Goal: Book appointment/travel/reservation

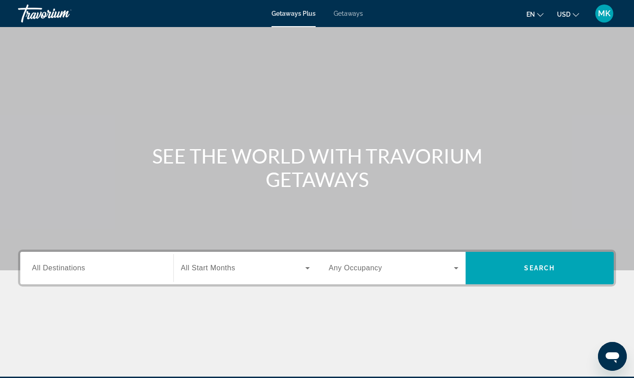
click at [90, 265] on input "Destination All Destinations" at bounding box center [97, 268] width 130 height 11
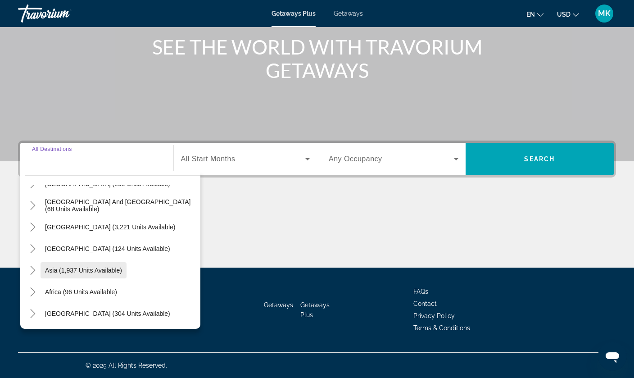
scroll to position [146, 0]
click at [32, 267] on icon "Toggle Asia (1,937 units available)" at bounding box center [32, 270] width 5 height 9
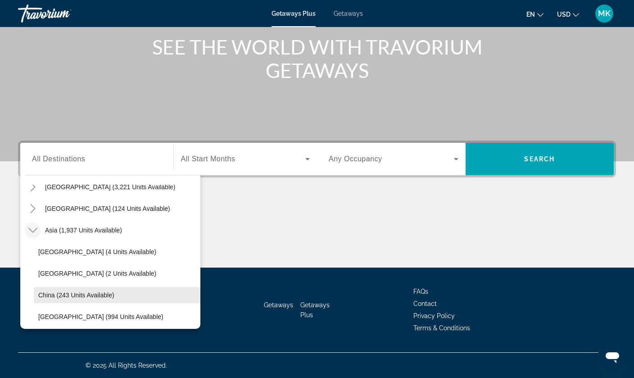
scroll to position [177, 0]
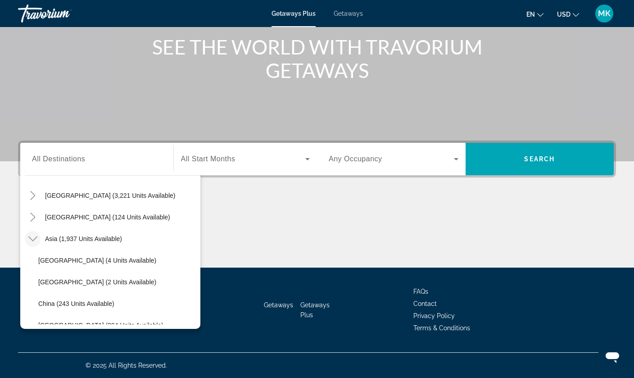
click at [32, 237] on icon "Toggle Asia (1,937 units available)" at bounding box center [32, 238] width 9 height 9
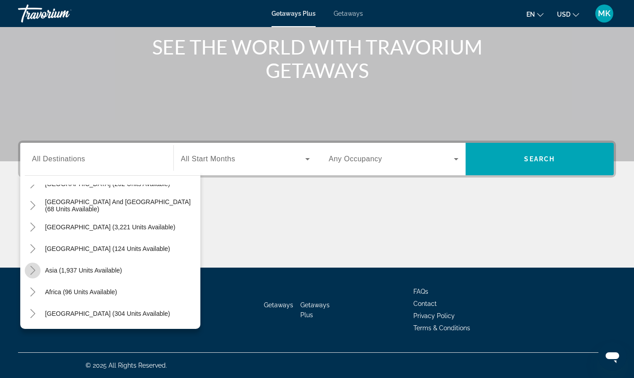
scroll to position [146, 0]
click at [354, 16] on span "Getaways" at bounding box center [348, 13] width 29 height 7
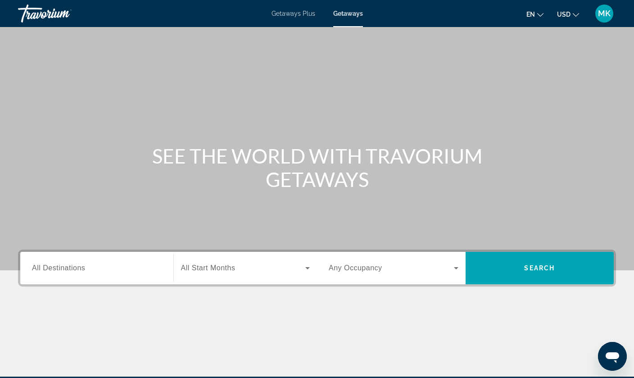
click at [88, 276] on div "Search widget" at bounding box center [97, 268] width 130 height 26
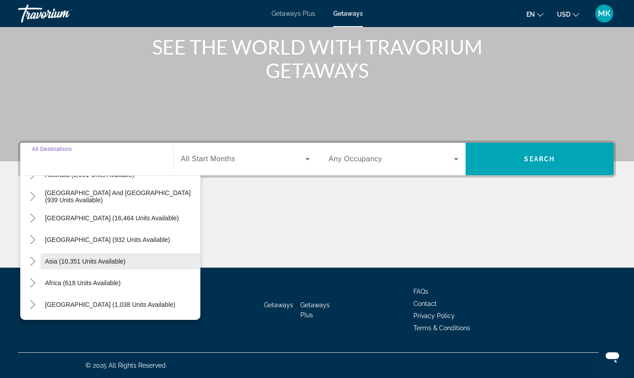
scroll to position [146, 0]
click at [30, 259] on icon "Toggle Asia (10,351 units available)" at bounding box center [32, 261] width 9 height 9
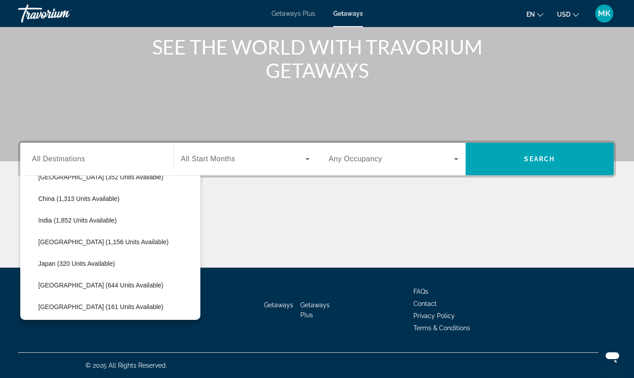
scroll to position [276, 0]
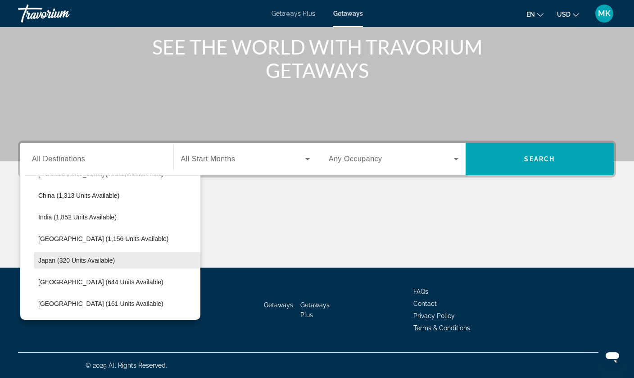
click at [48, 262] on span "Japan (320 units available)" at bounding box center [76, 260] width 77 height 7
type input "**********"
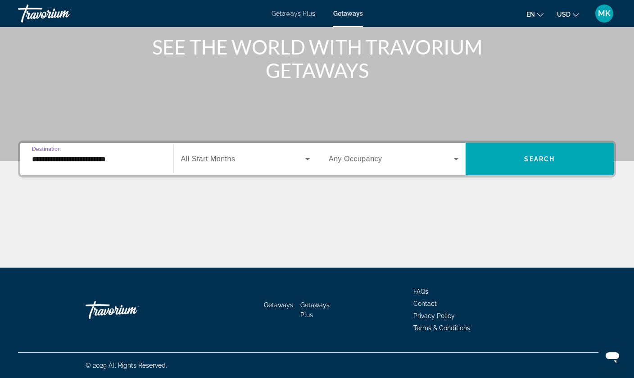
click at [256, 153] on span "Search widget" at bounding box center [243, 158] width 125 height 11
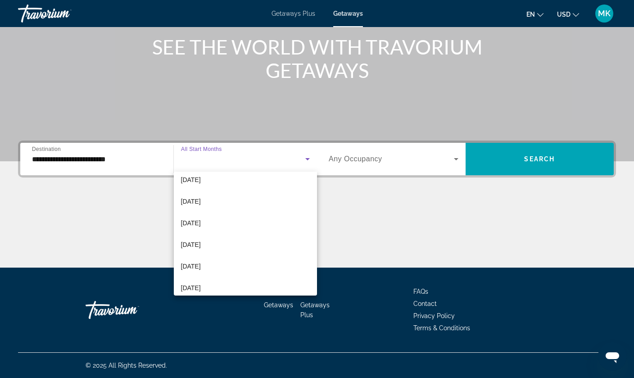
scroll to position [94, 0]
click at [201, 244] on span "March 2026" at bounding box center [191, 243] width 20 height 11
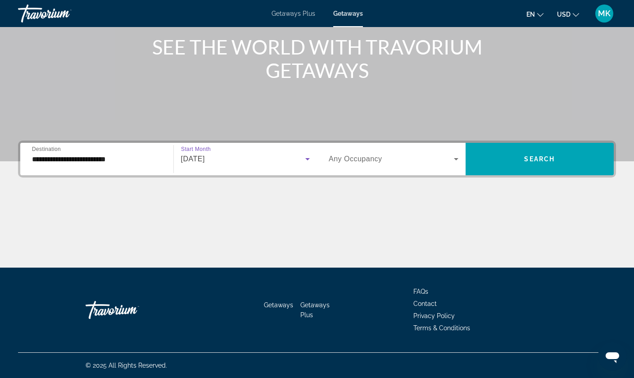
click at [368, 159] on span "Any Occupancy" at bounding box center [356, 159] width 54 height 8
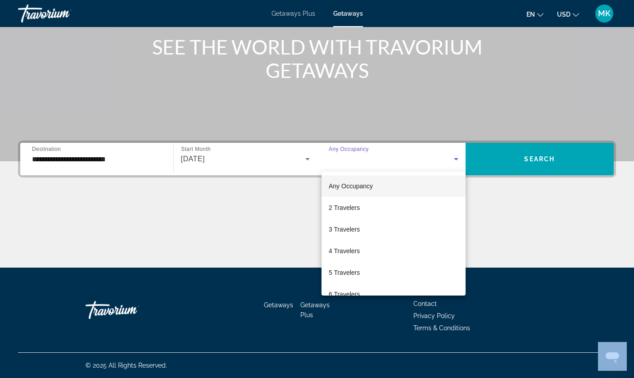
click at [368, 159] on div at bounding box center [317, 189] width 634 height 378
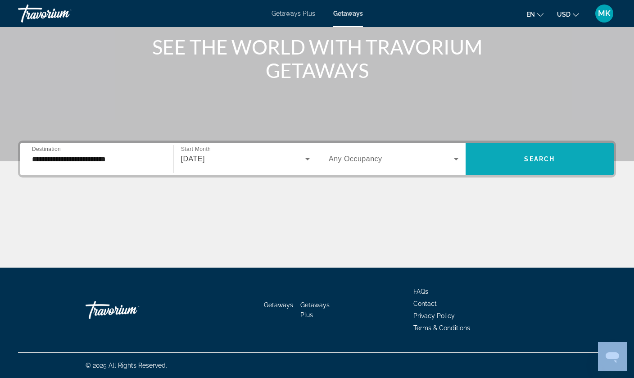
click at [536, 162] on span "Search" at bounding box center [539, 158] width 31 height 7
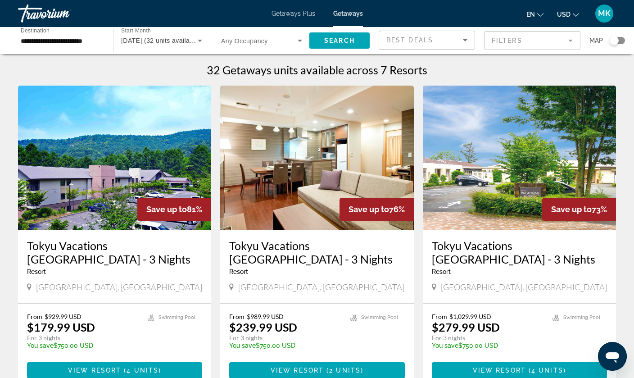
click at [74, 37] on input "**********" at bounding box center [61, 41] width 81 height 11
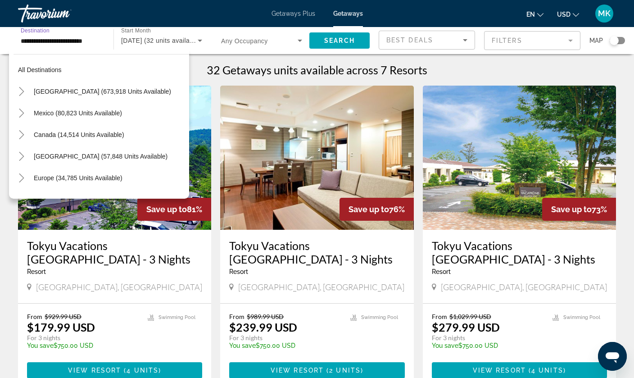
scroll to position [291, 0]
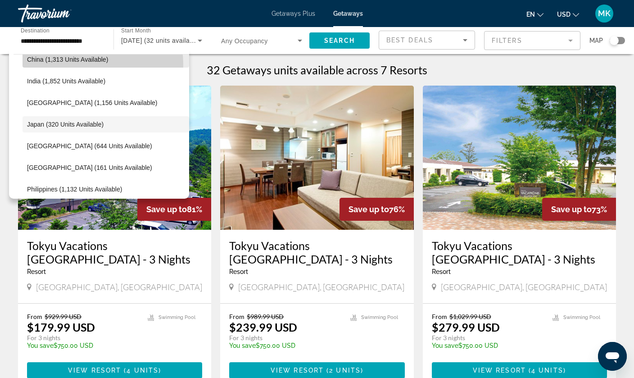
click at [61, 65] on span "Search widget" at bounding box center [106, 60] width 167 height 22
type input "**********"
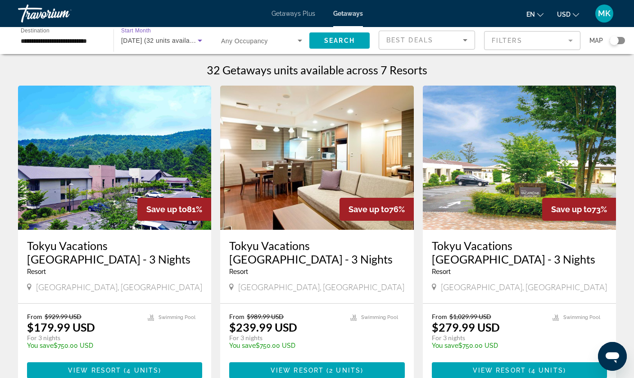
click at [185, 37] on span "March 2026 (32 units available)" at bounding box center [161, 40] width 80 height 7
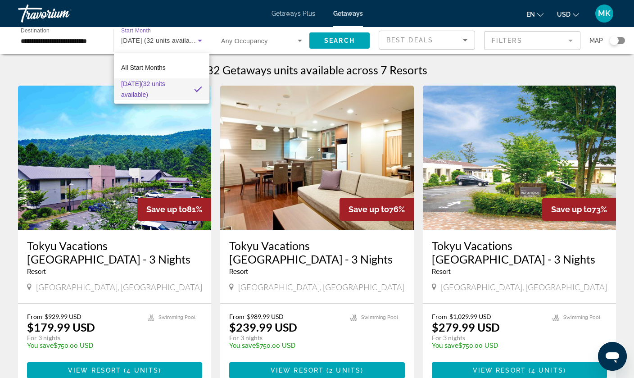
click at [185, 37] on div at bounding box center [317, 189] width 634 height 378
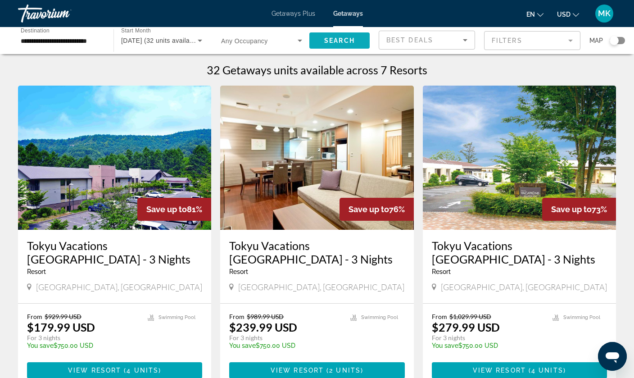
click at [350, 38] on span "Search" at bounding box center [339, 40] width 31 height 7
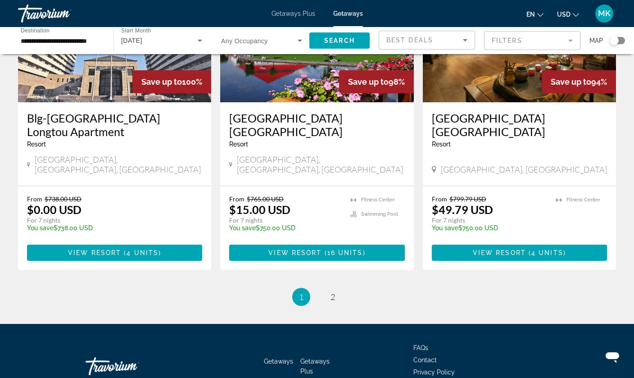
scroll to position [1094, 0]
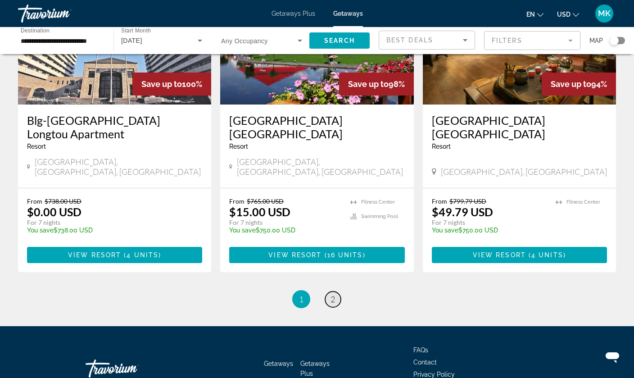
click at [338, 291] on link "page 2" at bounding box center [333, 299] width 16 height 16
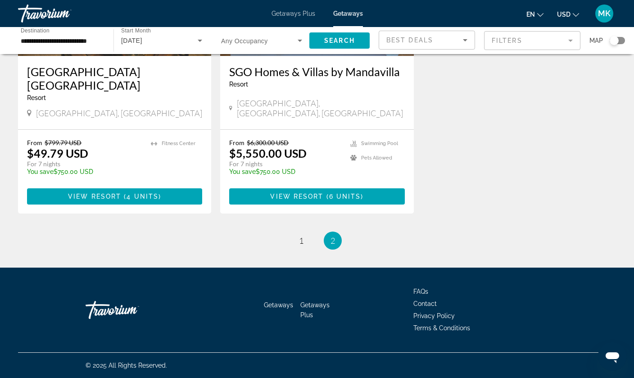
scroll to position [174, 0]
click at [302, 242] on span "1" at bounding box center [301, 240] width 5 height 10
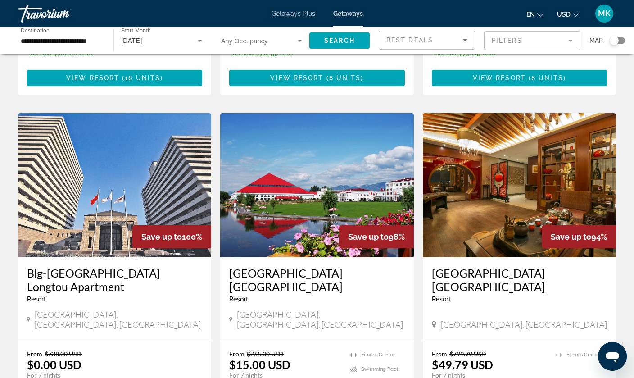
scroll to position [951, 0]
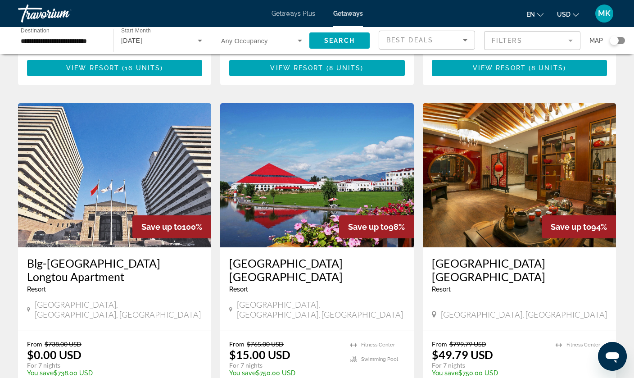
click at [145, 136] on img "Main content" at bounding box center [114, 175] width 193 height 144
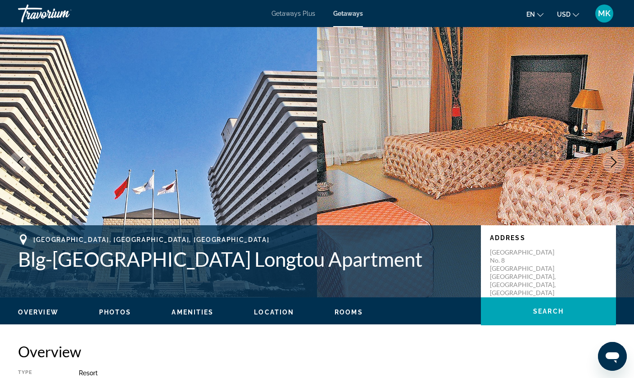
click at [615, 162] on icon "Next image" at bounding box center [614, 162] width 6 height 11
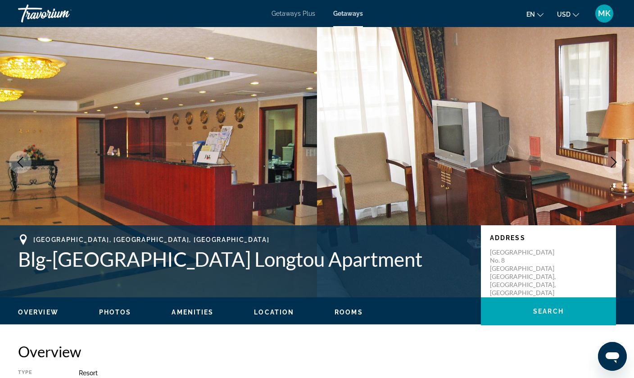
click at [615, 162] on icon "Next image" at bounding box center [614, 162] width 6 height 11
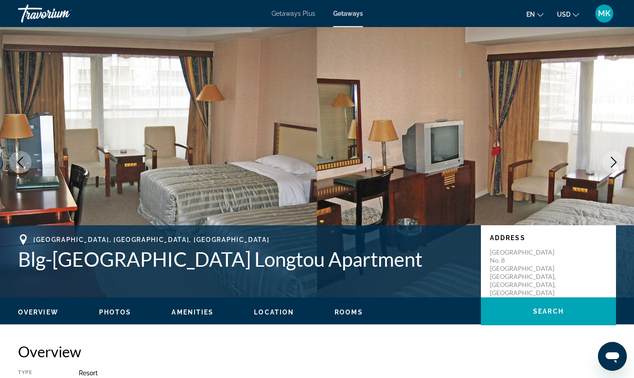
click at [615, 162] on icon "Next image" at bounding box center [614, 162] width 6 height 11
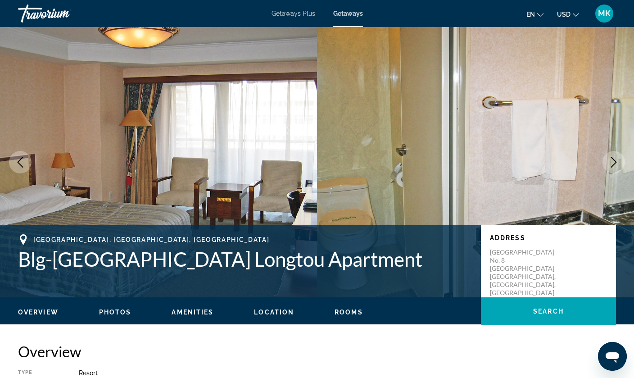
click at [615, 162] on icon "Next image" at bounding box center [614, 162] width 6 height 11
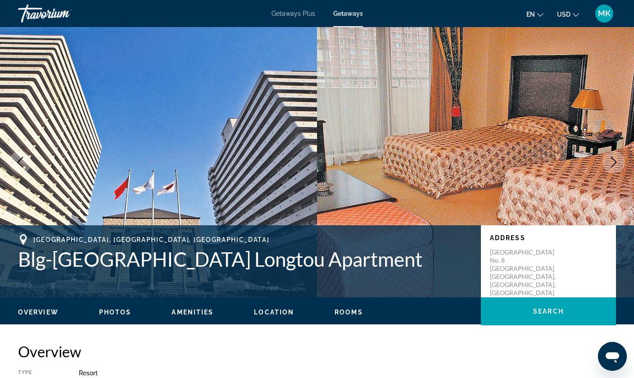
click at [615, 162] on icon "Next image" at bounding box center [614, 162] width 6 height 11
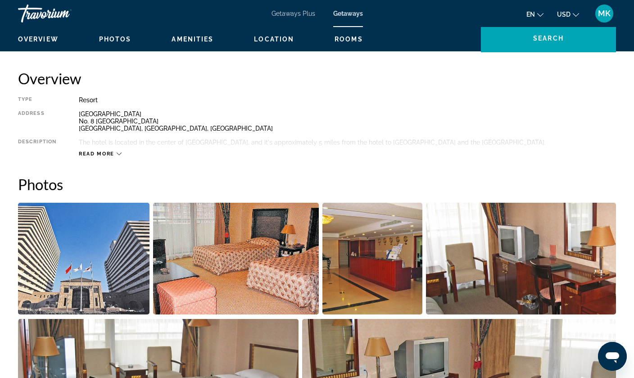
scroll to position [291, 0]
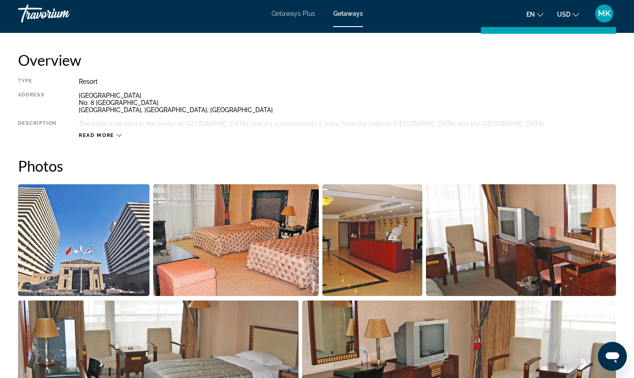
click at [118, 134] on icon "Main content" at bounding box center [119, 135] width 5 height 5
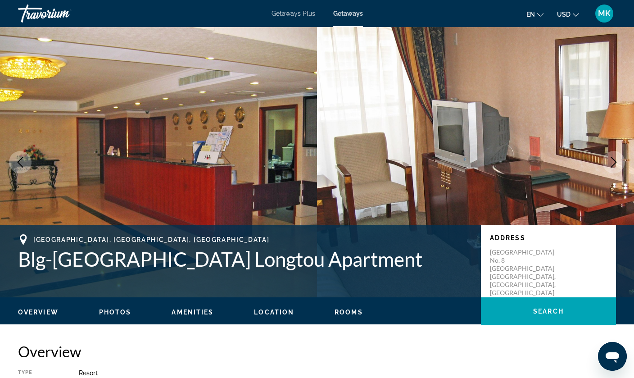
scroll to position [0, 0]
click at [115, 306] on ul "Overview Photos Amenities Location Rooms Search" at bounding box center [317, 311] width 598 height 10
click at [189, 310] on span "Amenities" at bounding box center [192, 311] width 42 height 7
click at [489, 2] on div "Getaways Plus Getaways en English Español Français Italiano Português русский U…" at bounding box center [317, 13] width 634 height 23
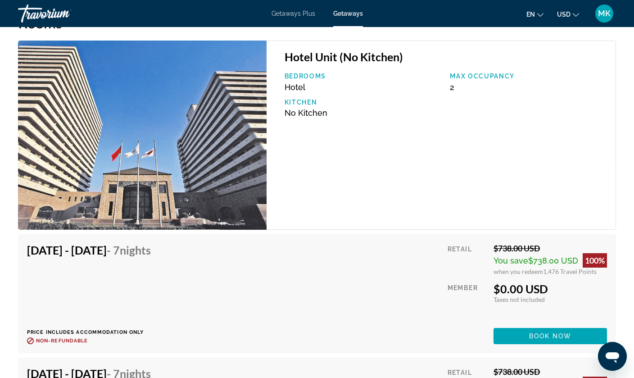
scroll to position [1327, 0]
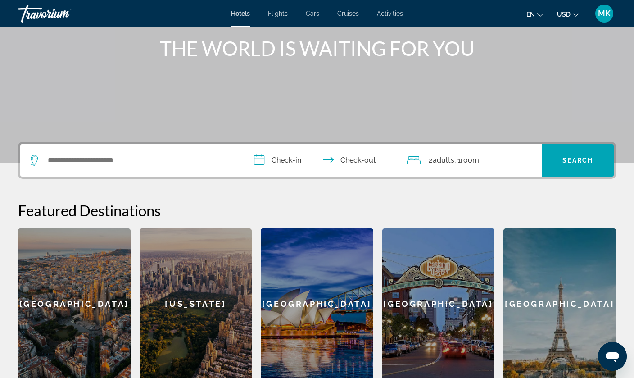
click at [92, 172] on div "Search widget" at bounding box center [132, 160] width 206 height 32
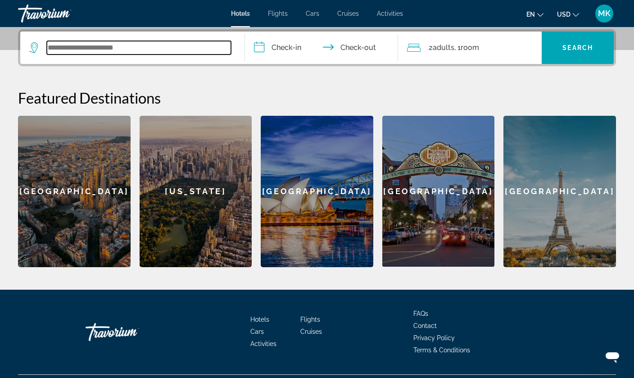
click at [91, 45] on input "Search widget" at bounding box center [139, 48] width 184 height 14
type input "*"
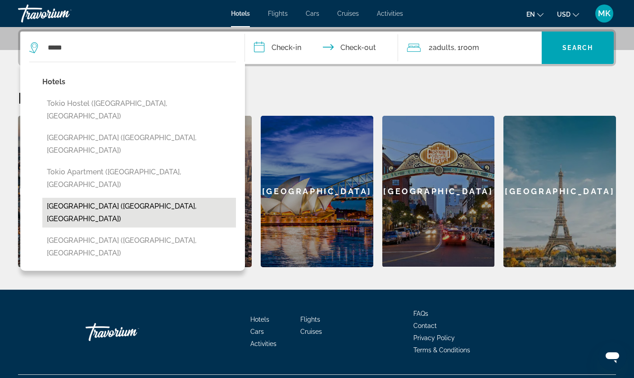
click at [61, 198] on button "[GEOGRAPHIC_DATA] ([GEOGRAPHIC_DATA], [GEOGRAPHIC_DATA])" at bounding box center [139, 213] width 194 height 30
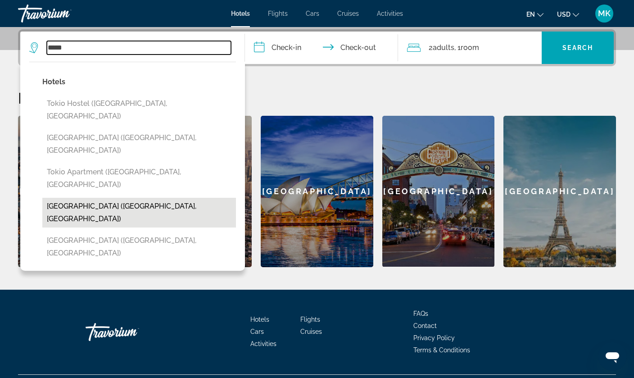
type input "**********"
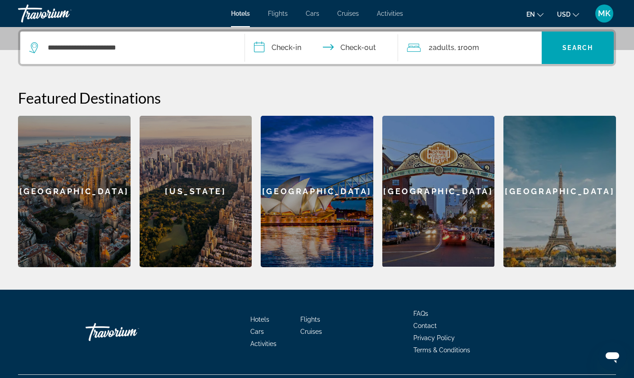
click at [265, 43] on input "**********" at bounding box center [323, 49] width 157 height 35
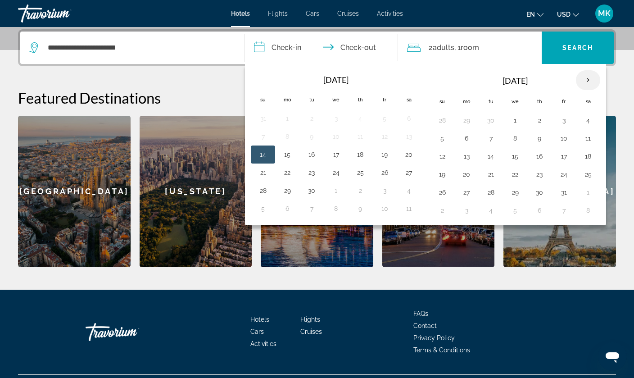
click at [588, 78] on th "Next month" at bounding box center [588, 80] width 24 height 20
click at [589, 78] on th "Next month" at bounding box center [588, 80] width 24 height 20
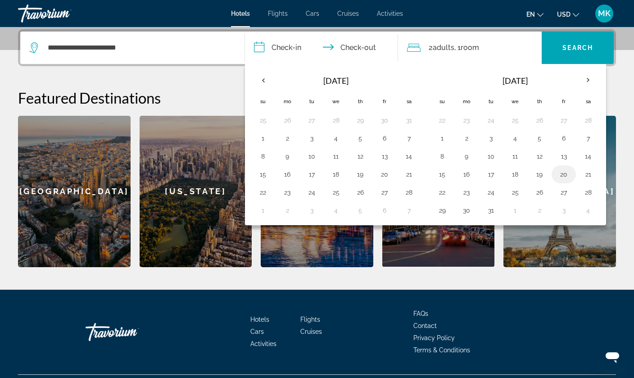
click at [564, 171] on button "20" at bounding box center [563, 174] width 14 height 13
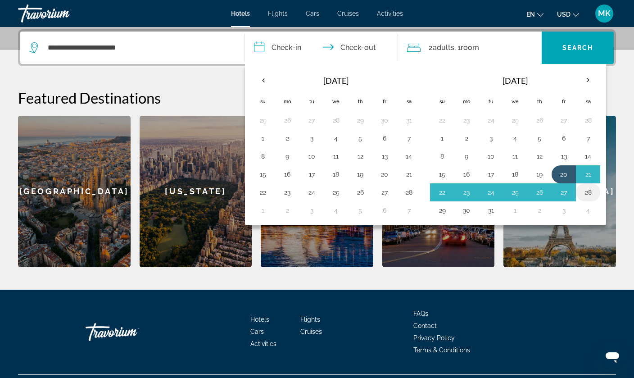
click at [586, 191] on button "28" at bounding box center [588, 192] width 14 height 13
type input "**********"
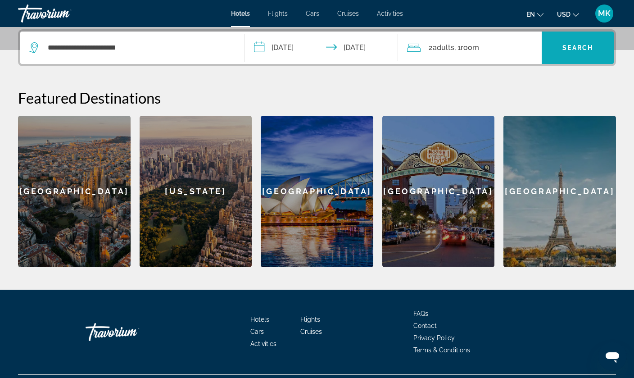
click at [579, 48] on span "Search" at bounding box center [577, 47] width 31 height 7
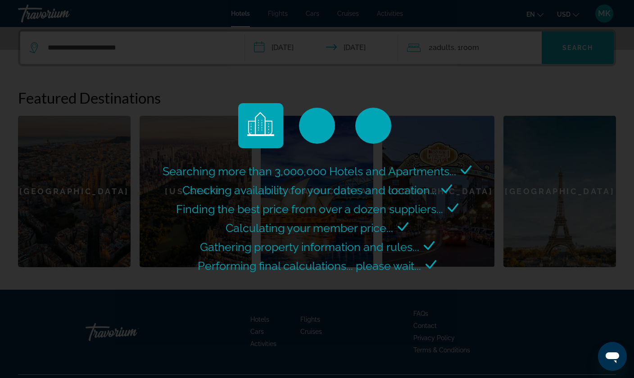
scroll to position [0, 0]
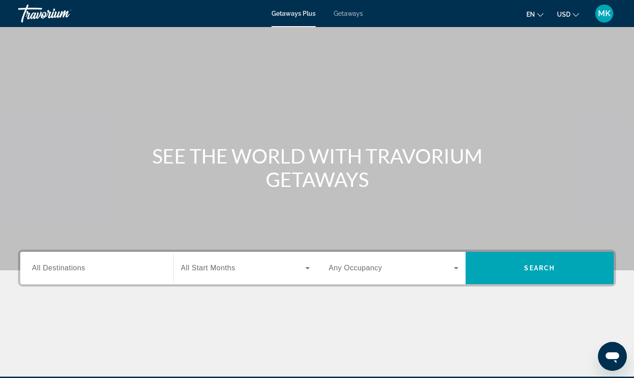
click at [106, 261] on div "Search widget" at bounding box center [97, 268] width 130 height 26
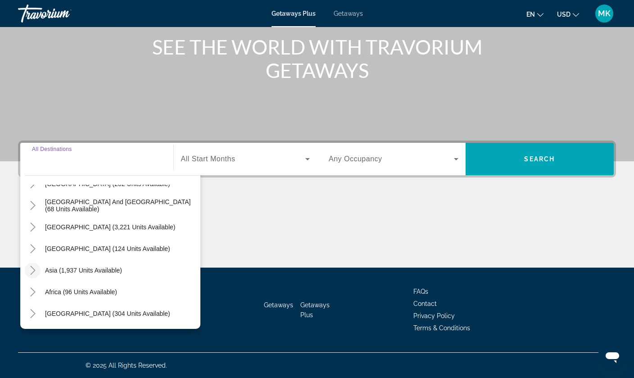
scroll to position [109, 0]
click at [33, 271] on icon "Toggle Asia (1,937 units available)" at bounding box center [32, 270] width 9 height 9
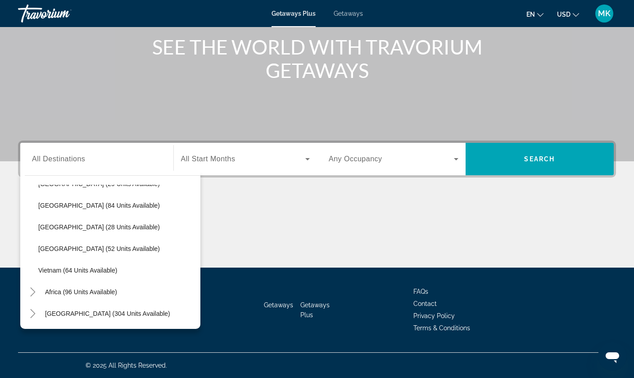
click at [344, 18] on div "Getaways Plus Getaways en English Español Français Italiano Português русский U…" at bounding box center [317, 13] width 634 height 23
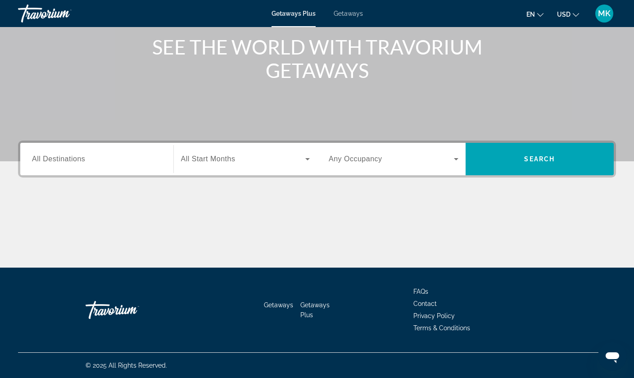
click at [351, 12] on span "Getaways" at bounding box center [348, 13] width 29 height 7
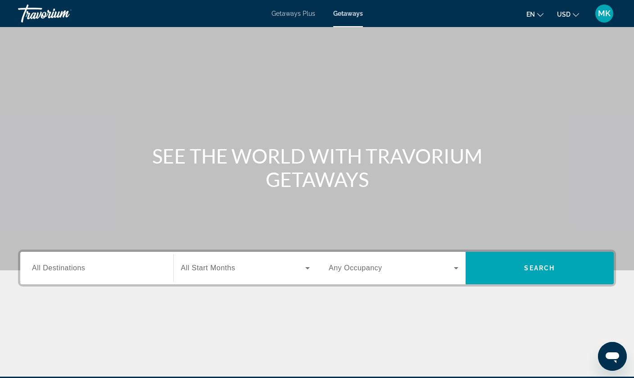
click at [47, 276] on div "Search widget" at bounding box center [97, 268] width 130 height 26
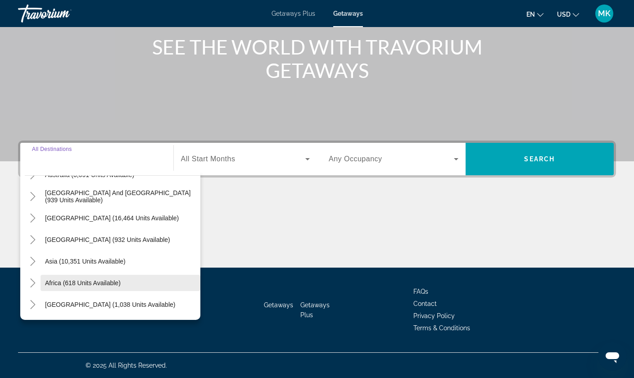
scroll to position [146, 0]
click at [35, 259] on icon "Toggle Asia (10,351 units available)" at bounding box center [32, 261] width 9 height 9
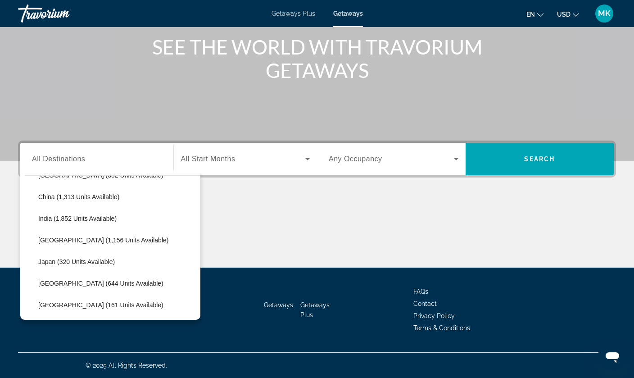
scroll to position [277, 0]
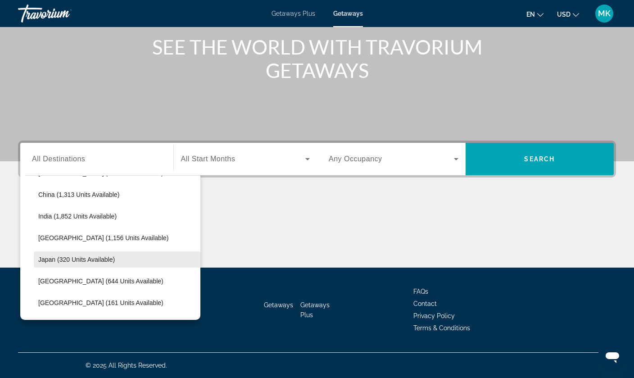
click at [56, 262] on span "Japan (320 units available)" at bounding box center [76, 259] width 77 height 7
type input "**********"
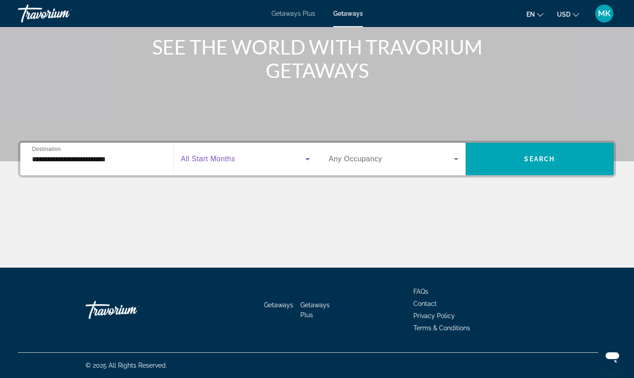
click at [249, 161] on span "Search widget" at bounding box center [243, 158] width 125 height 11
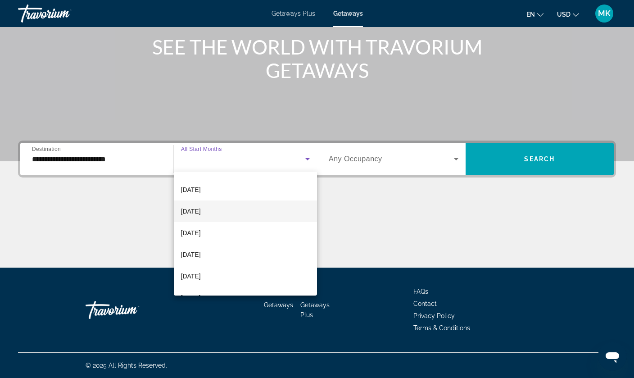
scroll to position [105, 0]
click at [215, 231] on mat-option "March 2026" at bounding box center [246, 232] width 144 height 22
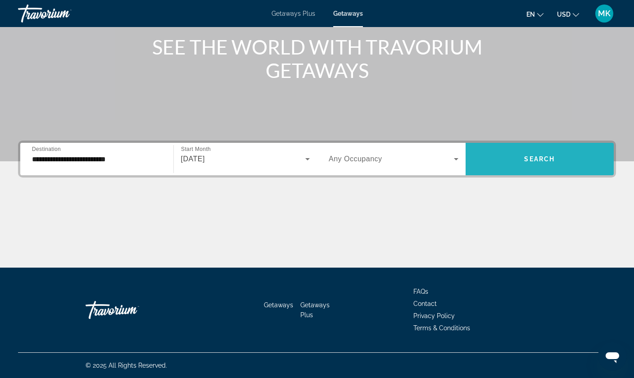
click at [534, 161] on span "Search" at bounding box center [539, 158] width 31 height 7
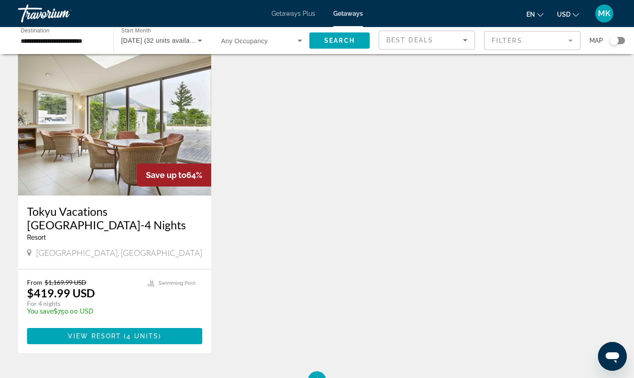
scroll to position [677, 0]
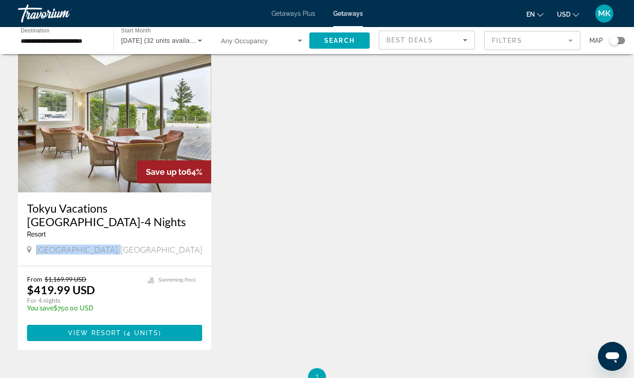
drag, startPoint x: 38, startPoint y: 237, endPoint x: 105, endPoint y: 235, distance: 67.6
click at [105, 244] on span "Shizuoka Prefecture, Japan" at bounding box center [119, 249] width 166 height 10
copy span "Shizuoka Prefecture"
